Goal: Task Accomplishment & Management: Use online tool/utility

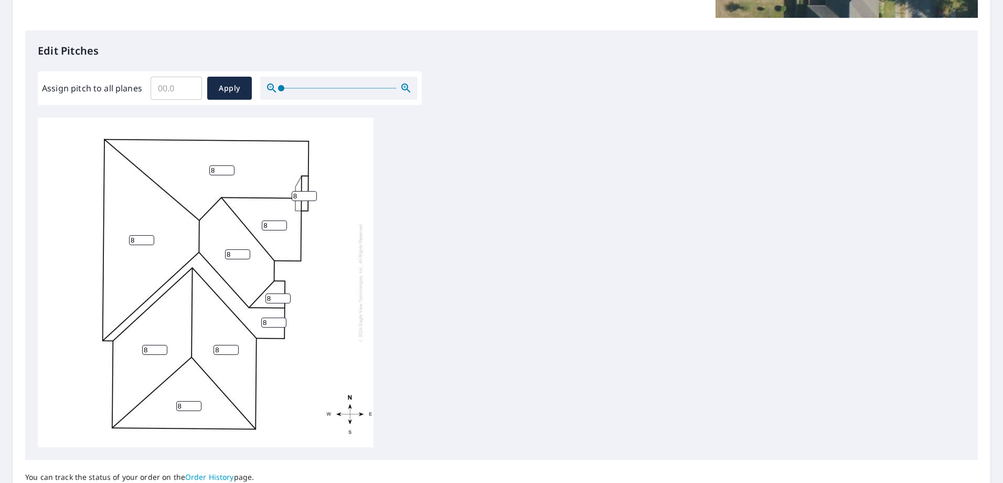
scroll to position [262, 0]
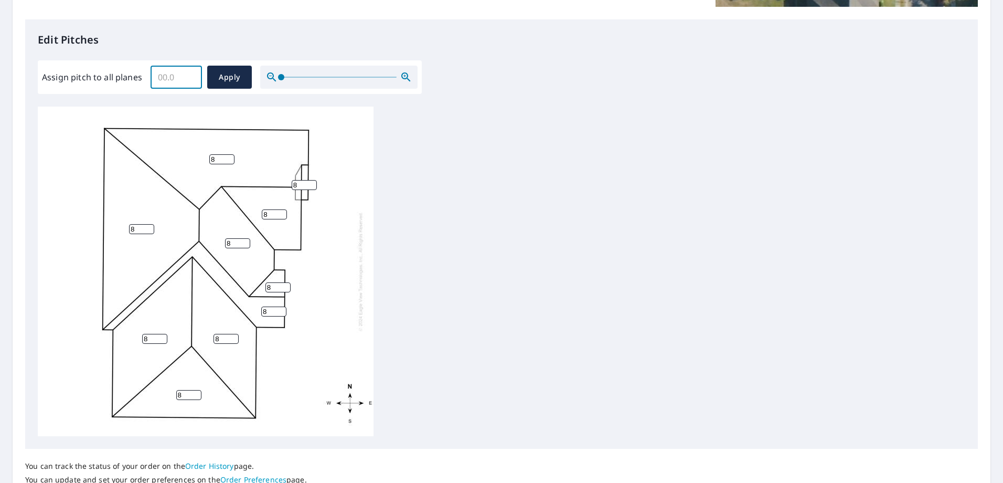
click at [182, 81] on input "Assign pitch to all planes" at bounding box center [176, 76] width 51 height 29
type input "6"
click at [220, 75] on span "Apply" at bounding box center [230, 77] width 28 height 13
type input "6"
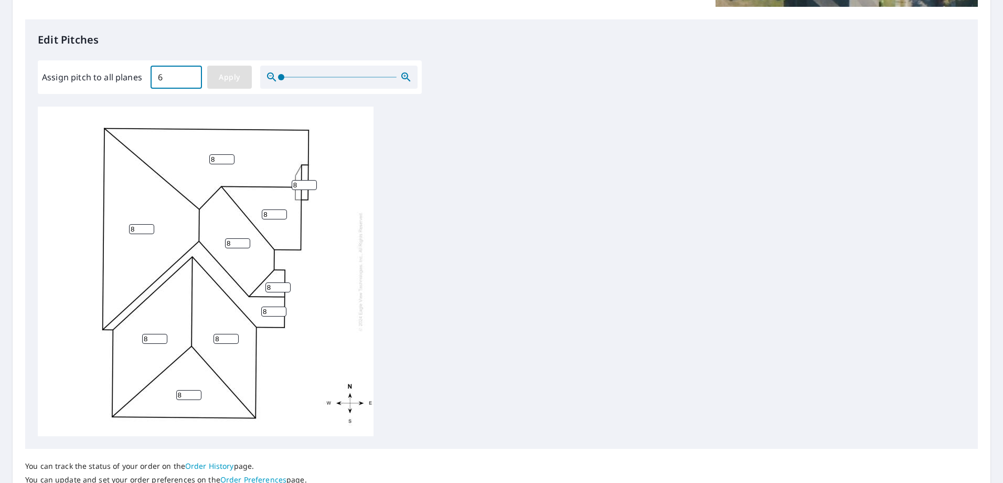
type input "6"
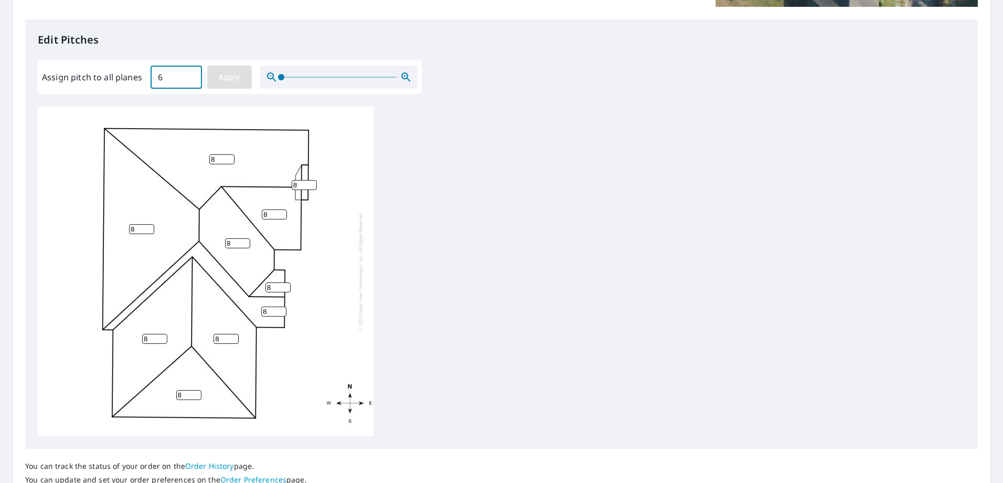
type input "6"
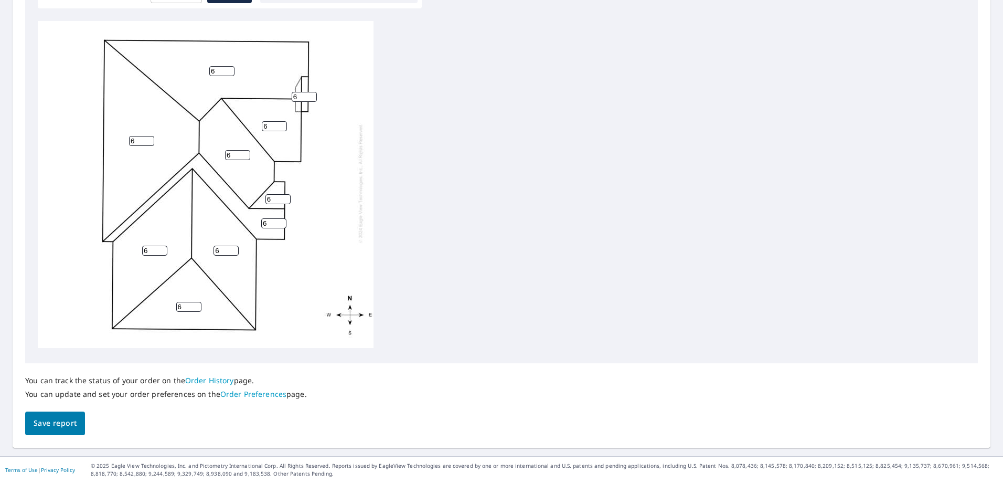
scroll to position [10, 0]
click at [39, 427] on span "Save report" at bounding box center [55, 423] width 43 height 13
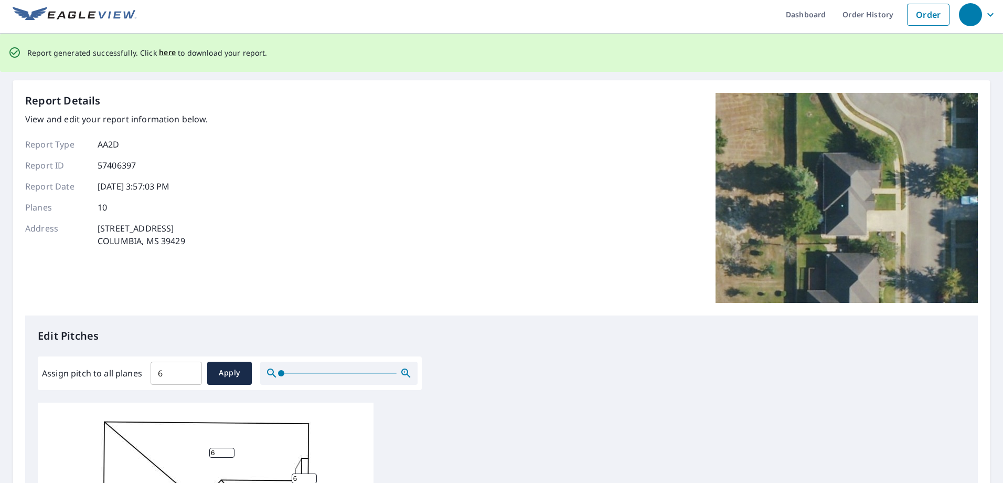
scroll to position [0, 0]
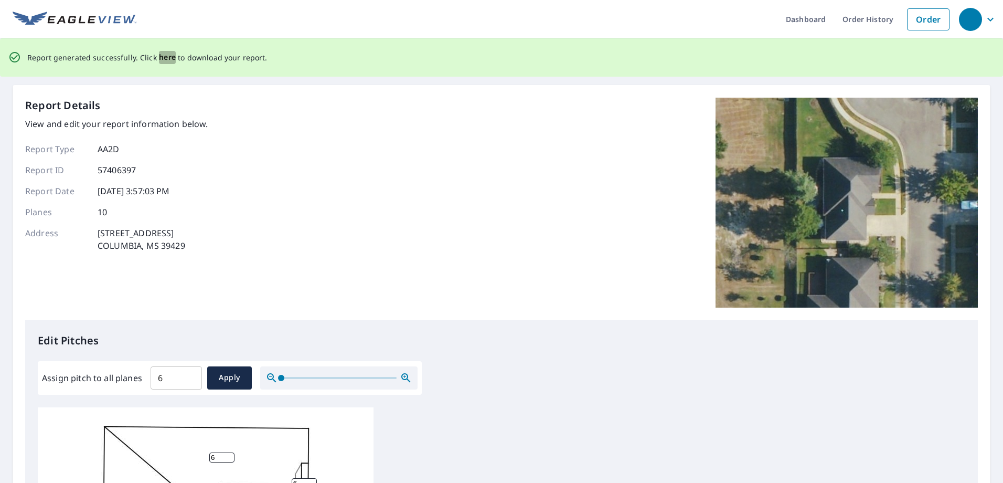
click at [163, 57] on span "here" at bounding box center [167, 57] width 17 height 13
